Goal: Information Seeking & Learning: Learn about a topic

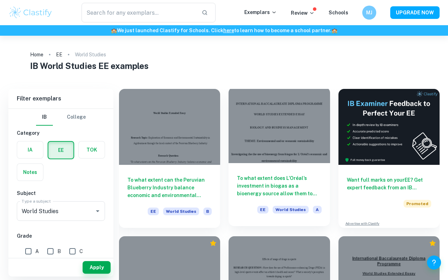
click at [262, 181] on h6 "To what extent does L’Oréal’s investment in biogas as a bioenergy source allow …" at bounding box center [279, 185] width 84 height 23
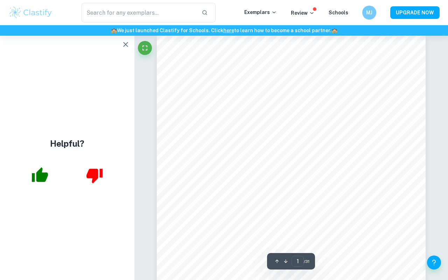
scroll to position [9, 0]
click at [42, 178] on icon "button" at bounding box center [40, 174] width 16 height 15
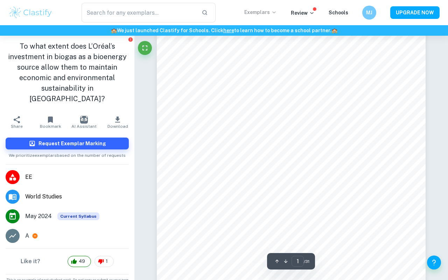
scroll to position [103, 0]
